Goal: Find specific page/section: Find specific page/section

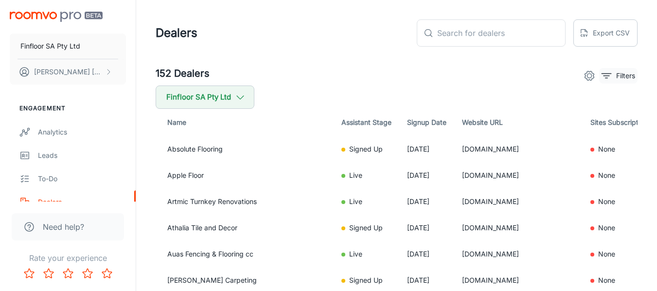
click at [625, 80] on p "Filters" at bounding box center [625, 75] width 19 height 11
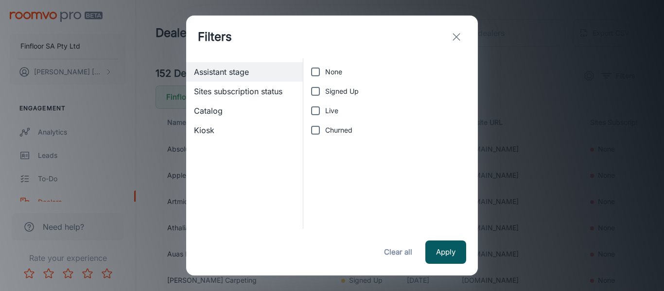
click at [330, 110] on span "Live" at bounding box center [331, 110] width 13 height 11
click at [325, 110] on input "Live" at bounding box center [315, 110] width 19 height 19
checkbox input "true"
click at [446, 249] on button "Apply" at bounding box center [445, 252] width 41 height 23
